Goal: Task Accomplishment & Management: Complete application form

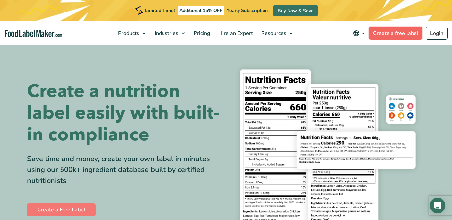
click at [401, 31] on link "Create a free label" at bounding box center [395, 33] width 53 height 13
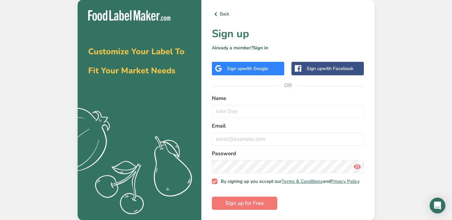
click at [258, 68] on span "with Google" at bounding box center [256, 68] width 26 height 6
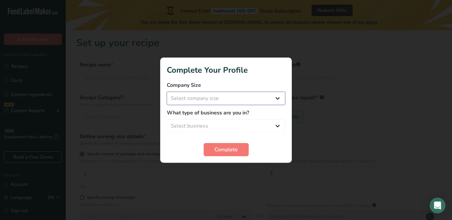
click at [276, 100] on select "Select company size Fewer than 10 Employees 10 to 50 Employees 51 to 500 Employ…" at bounding box center [226, 98] width 118 height 13
select select "1"
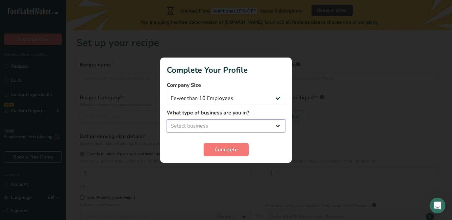
click at [255, 125] on select "Select business Packaged Food Manufacturer Restaurant & Cafe Bakery Meal Plans …" at bounding box center [226, 125] width 118 height 13
select select "8"
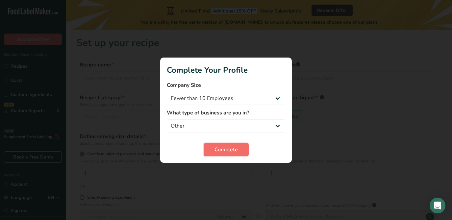
click at [229, 151] on span "Complete" at bounding box center [226, 150] width 23 height 8
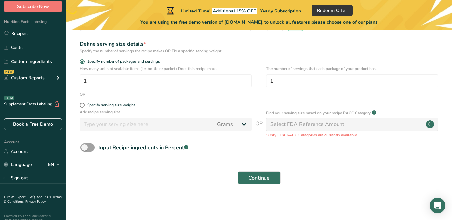
scroll to position [33, 0]
